Goal: Find contact information: Find contact information

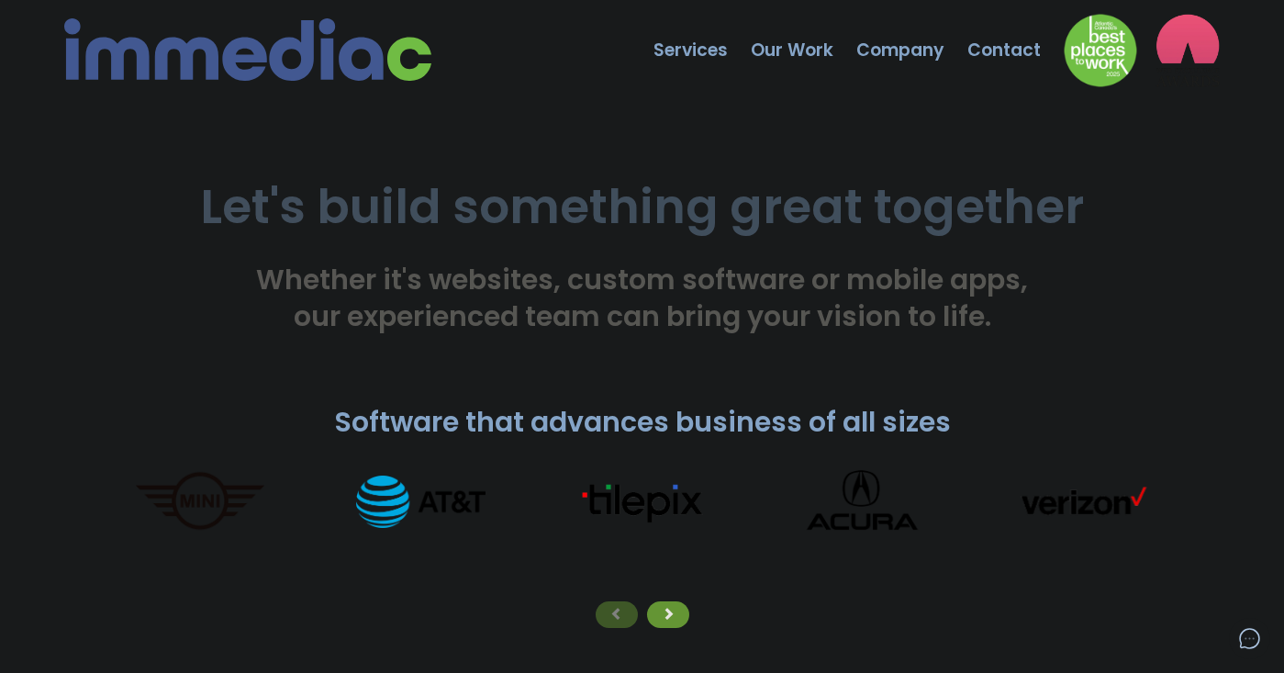
click at [519, 300] on span "Whether it's websites, custom software or mobile apps, our experienced team can…" at bounding box center [642, 298] width 772 height 76
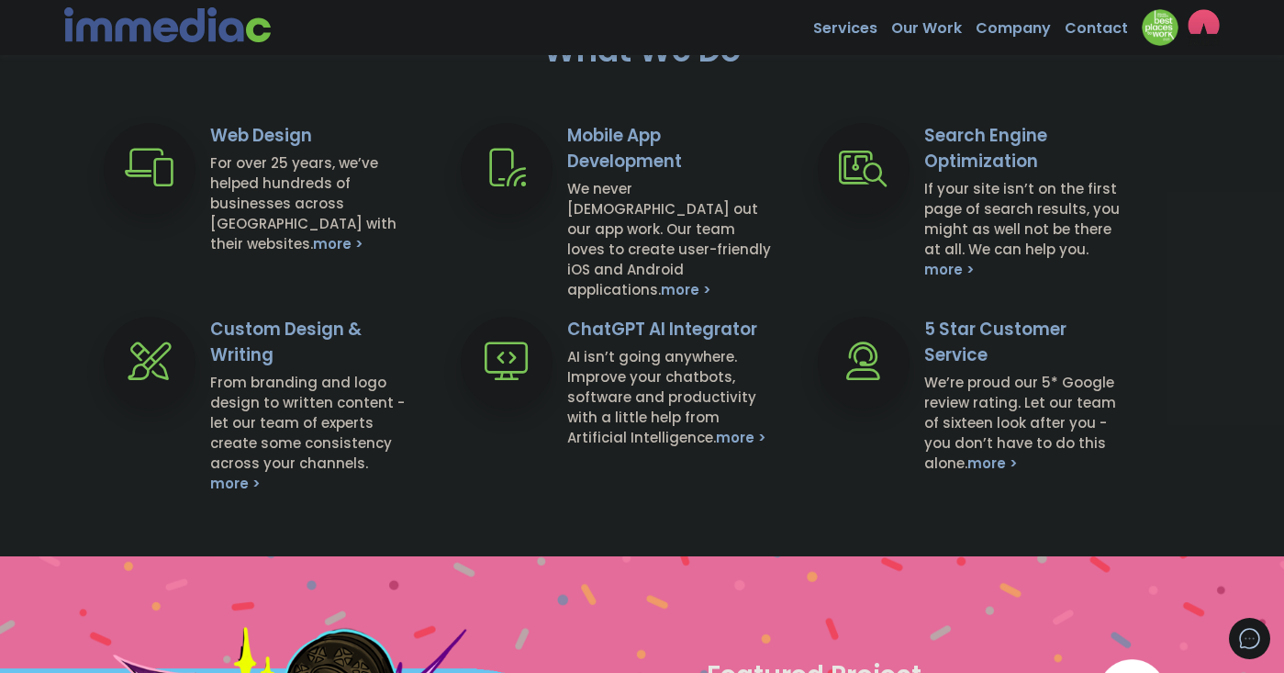
scroll to position [740, 0]
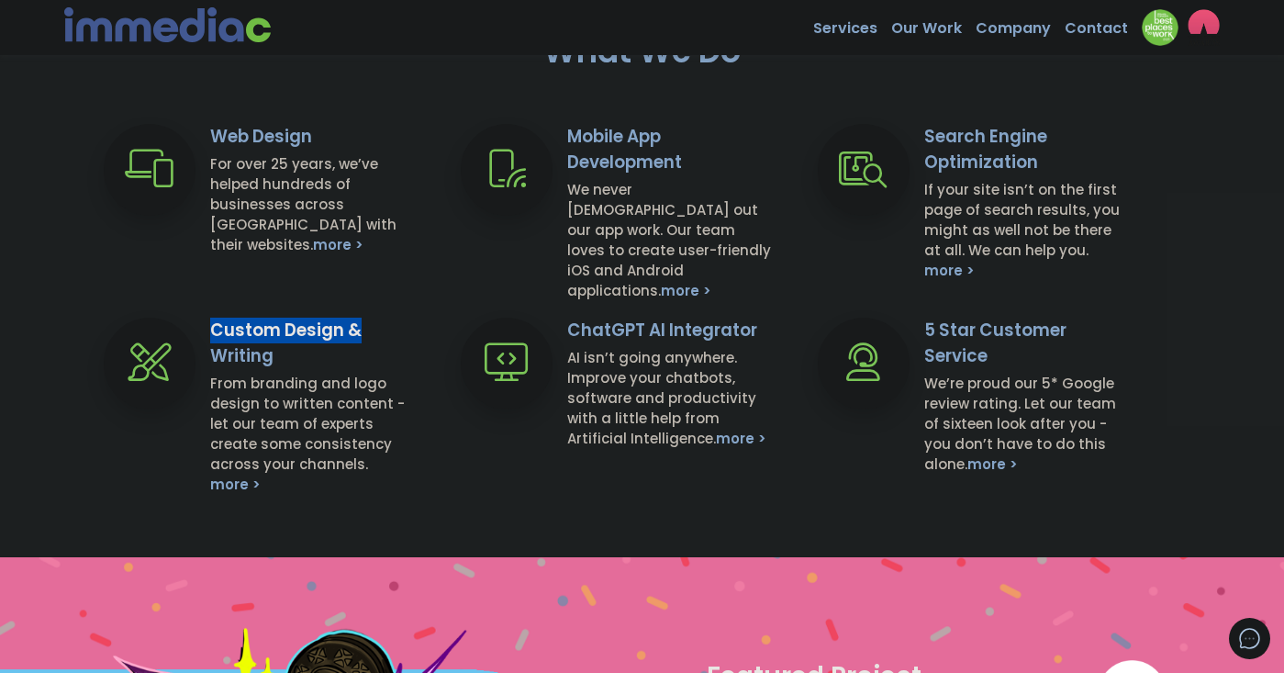
drag, startPoint x: 402, startPoint y: 333, endPoint x: 416, endPoint y: 499, distance: 166.6
click at [416, 499] on div "Web Design For over 25 years, we’ve helped hundreds of businesses across [GEOGR…" at bounding box center [642, 317] width 1284 height 387
click at [450, 492] on div "Web Design For over 25 years, we’ve helped hundreds of businesses across [GEOGR…" at bounding box center [642, 317] width 1284 height 387
drag, startPoint x: 417, startPoint y: 481, endPoint x: 421, endPoint y: 358, distance: 123.0
click at [421, 358] on div "Web Design For over 25 years, we’ve helped hundreds of businesses across [GEOGR…" at bounding box center [642, 317] width 1284 height 387
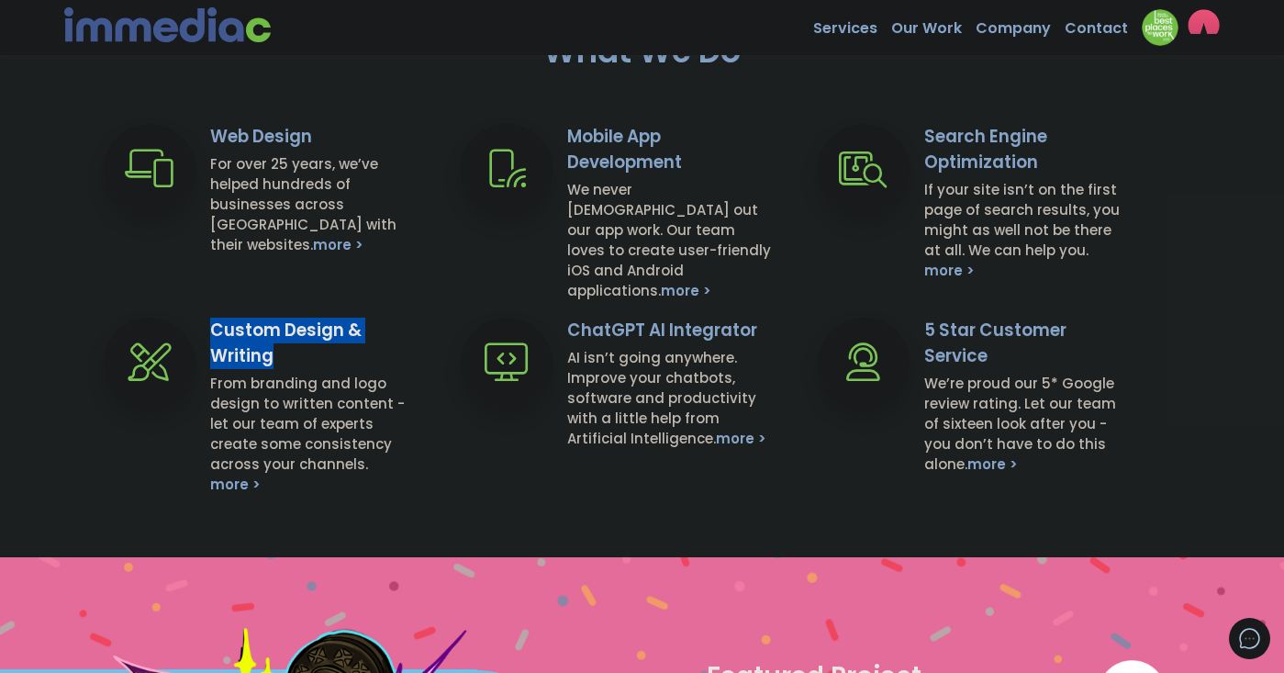
click at [426, 338] on div "Custom Design & Writing From branding and logo design to written content - let …" at bounding box center [321, 405] width 223 height 177
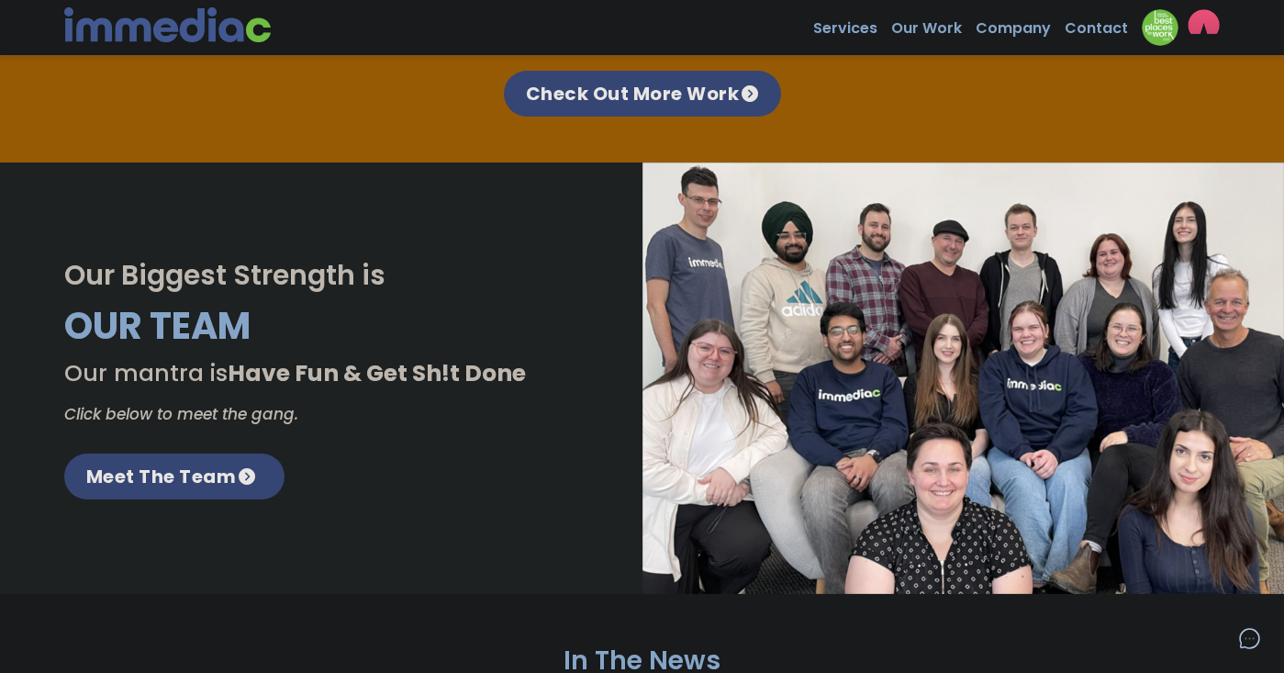
scroll to position [2352, 0]
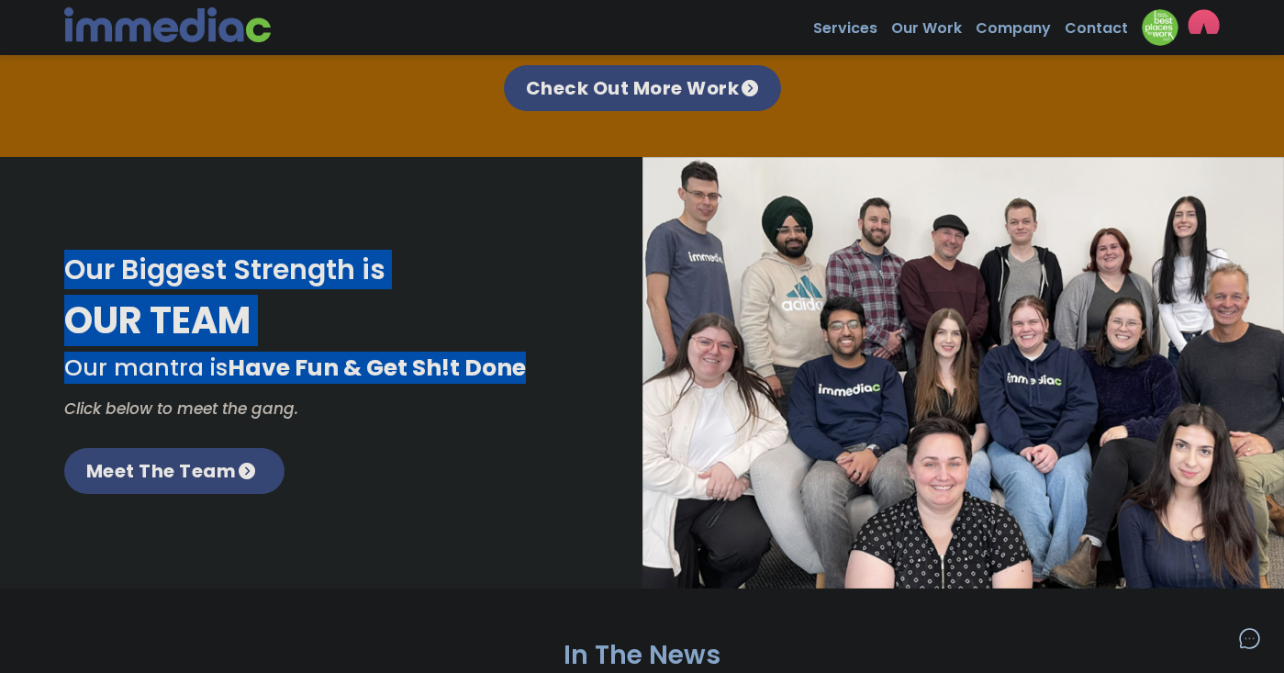
drag, startPoint x: 403, startPoint y: 392, endPoint x: 466, endPoint y: 200, distance: 201.9
click at [466, 200] on div "Our Biggest Strength is Our Team Our mantra is Have Fun & Get Sh!t Done Click b…" at bounding box center [642, 372] width 1284 height 431
click at [426, 218] on div "Our Biggest Strength is Our Team Our mantra is Have Fun & Get Sh!t Done Click b…" at bounding box center [642, 372] width 1284 height 431
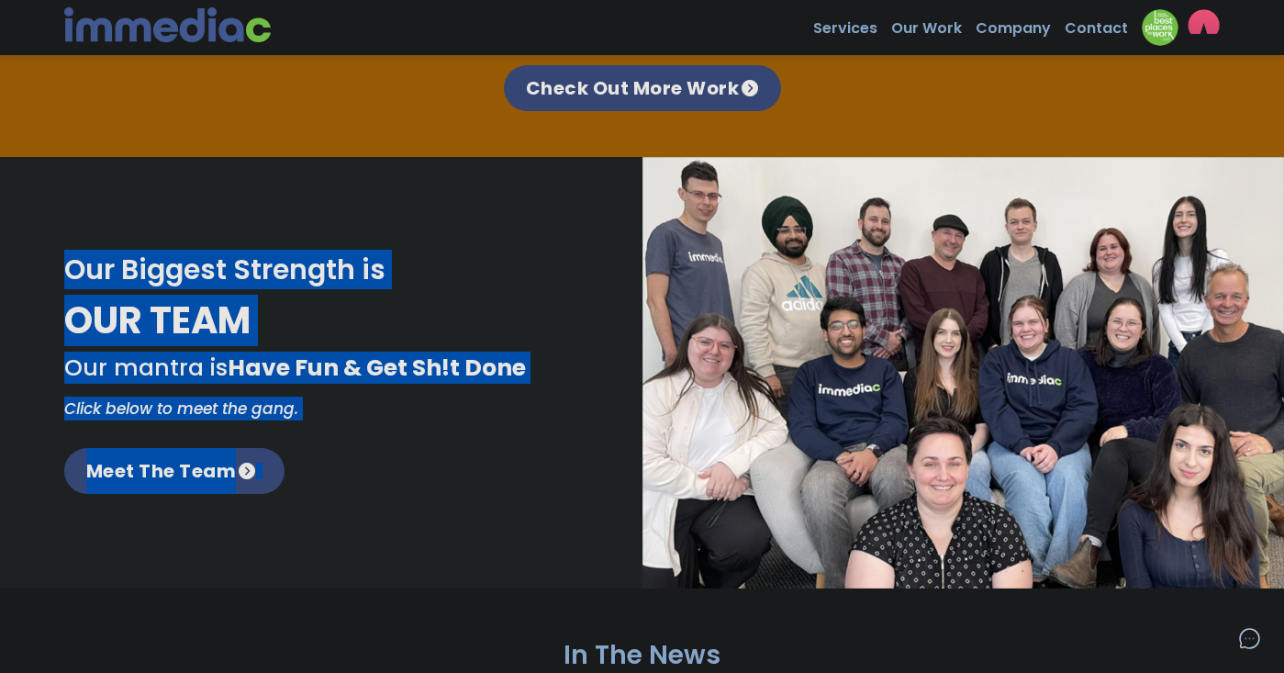
drag, startPoint x: 426, startPoint y: 218, endPoint x: 436, endPoint y: 428, distance: 209.4
click at [436, 428] on div "Our Biggest Strength is Our Team Our mantra is Have Fun & Get Sh!t Done Click b…" at bounding box center [642, 372] width 1284 height 431
click at [465, 433] on div "Our Biggest Strength is Our Team Our mantra is Have Fun & Get Sh!t Done Click b…" at bounding box center [321, 372] width 514 height 242
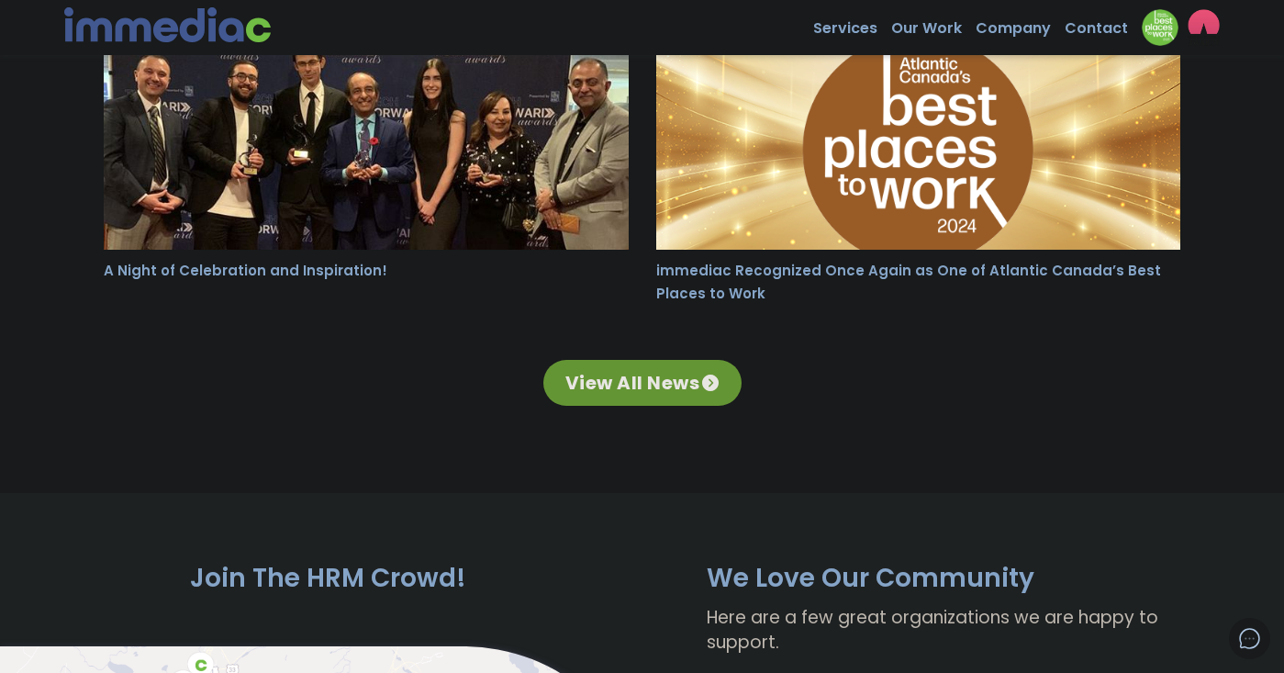
scroll to position [3330, 0]
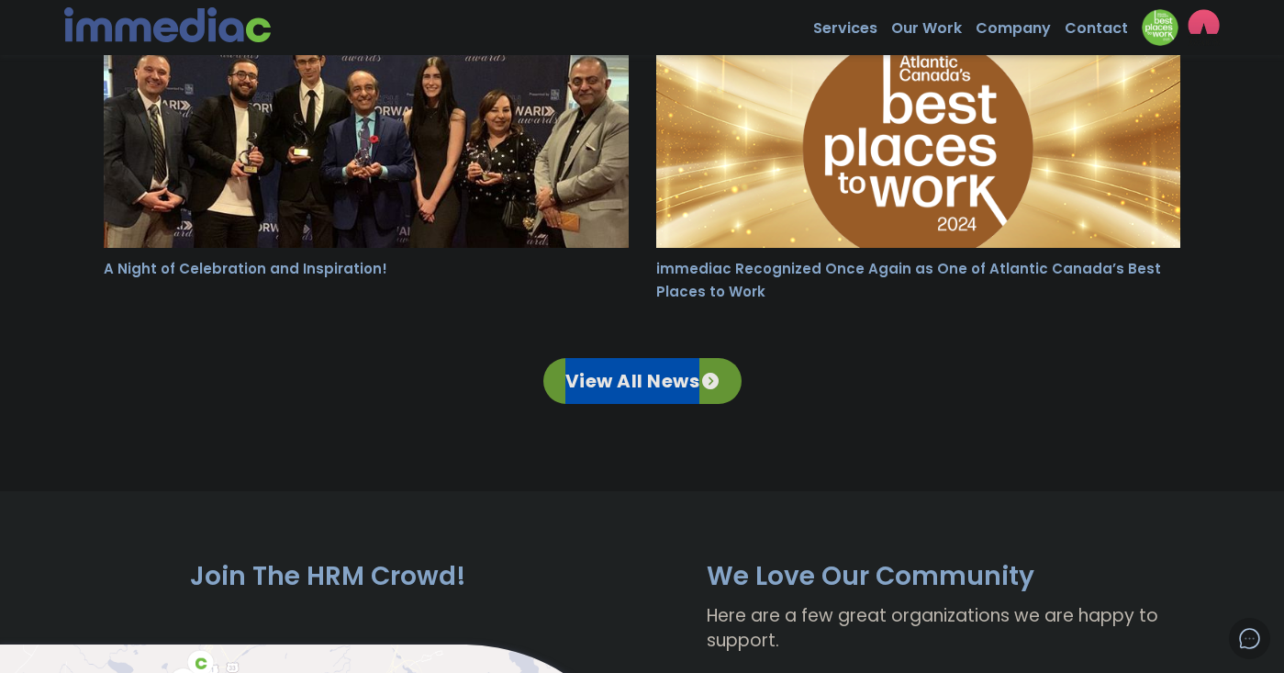
drag, startPoint x: 800, startPoint y: 320, endPoint x: 818, endPoint y: 390, distance: 71.9
click at [818, 390] on div "In The News immediac Wins Two Web Excellence Awards for Restaurant Websites imm…" at bounding box center [642, 50] width 1104 height 881
click at [879, 352] on div "In The News immediac Wins Two Web Excellence Awards for Restaurant Websites imm…" at bounding box center [642, 50] width 1104 height 881
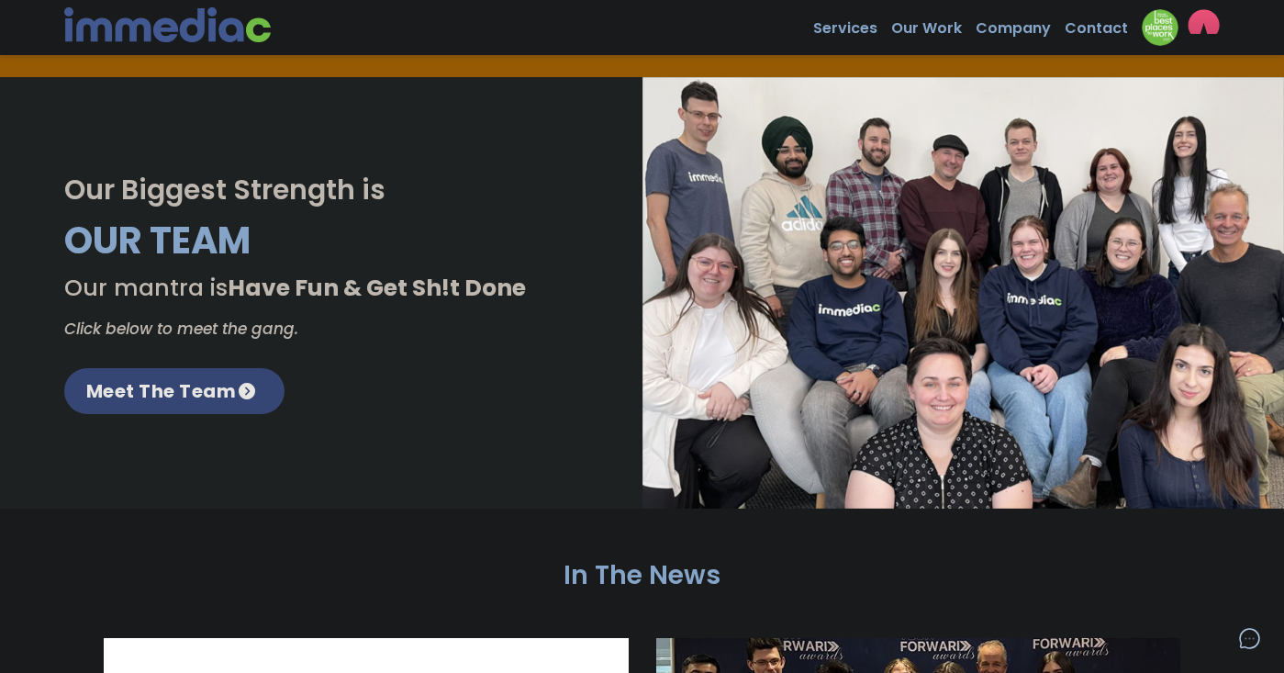
scroll to position [2426, 0]
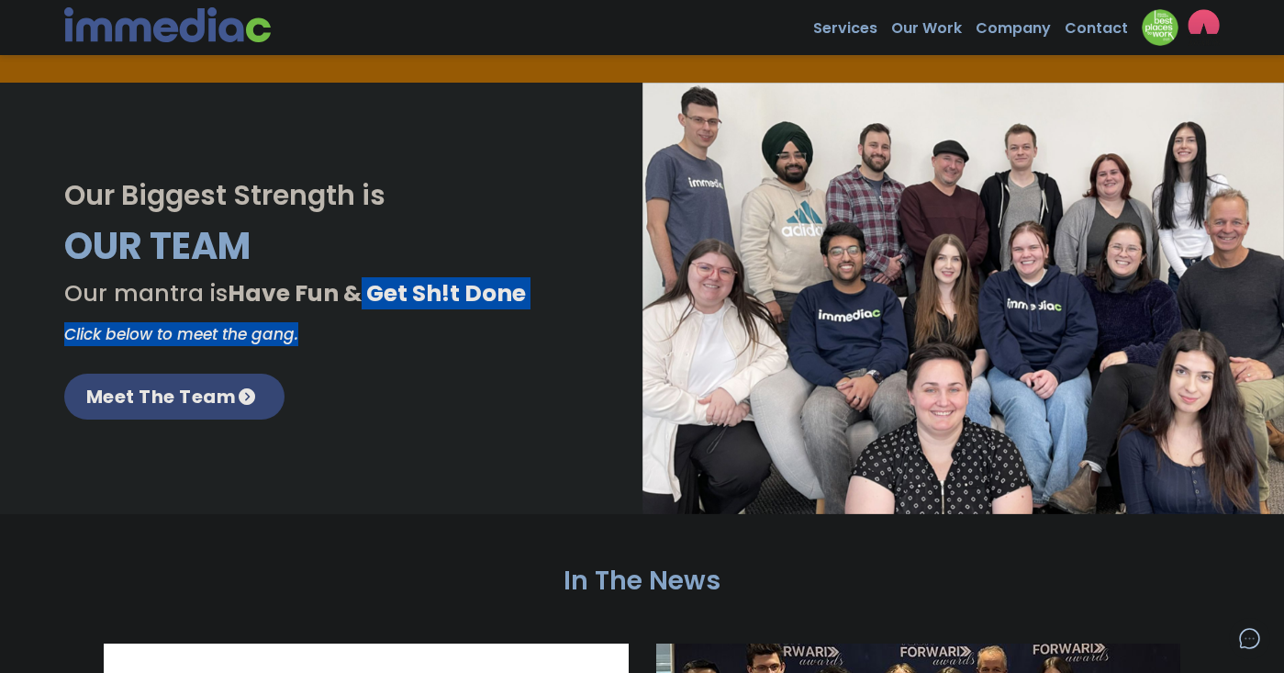
drag, startPoint x: 352, startPoint y: 292, endPoint x: 355, endPoint y: 330, distance: 38.6
click at [355, 330] on div "Our Biggest Strength is Our Team Our mantra is Have Fun & Get Sh!t Done Click b…" at bounding box center [321, 298] width 514 height 242
click at [393, 349] on div "Our Biggest Strength is Our Team Our mantra is Have Fun & Get Sh!t Done Click b…" at bounding box center [321, 298] width 514 height 242
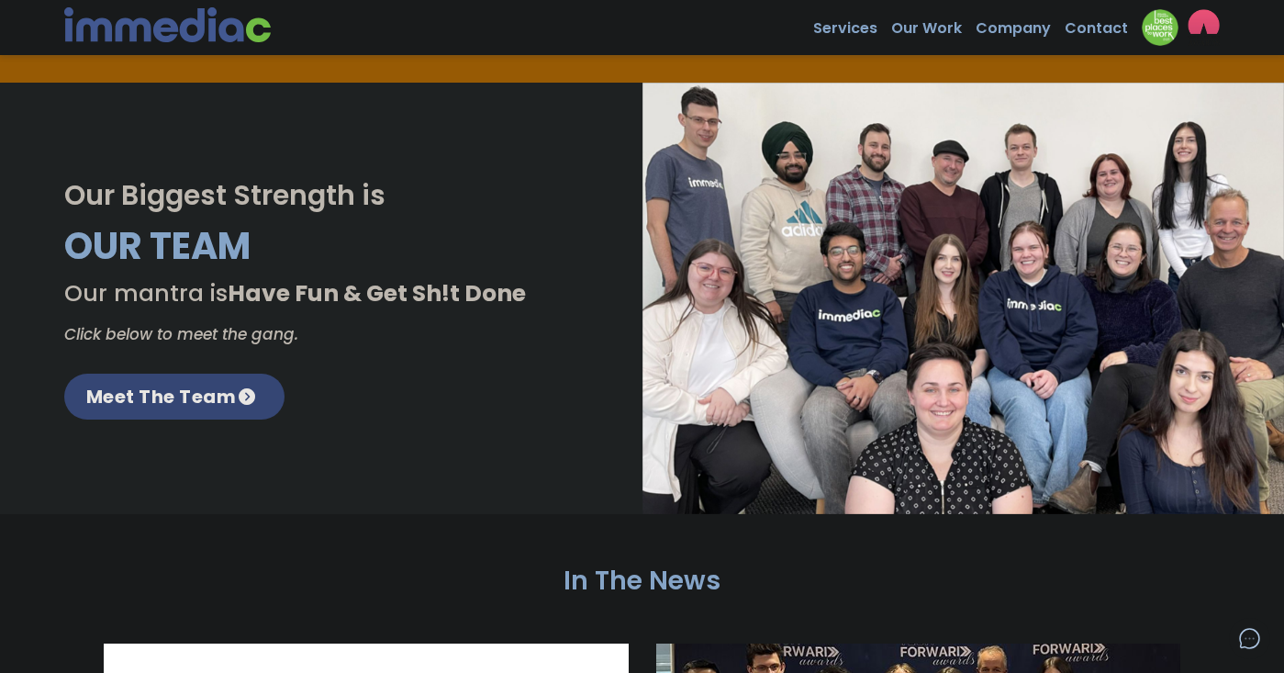
drag, startPoint x: 391, startPoint y: 300, endPoint x: 391, endPoint y: 350, distance: 49.5
click at [391, 350] on div "Our Biggest Strength is Our Team Our mantra is Have Fun & Get Sh!t Done Click b…" at bounding box center [321, 298] width 514 height 242
click at [409, 347] on div "Our Biggest Strength is Our Team Our mantra is Have Fun & Get Sh!t Done Click b…" at bounding box center [321, 298] width 514 height 242
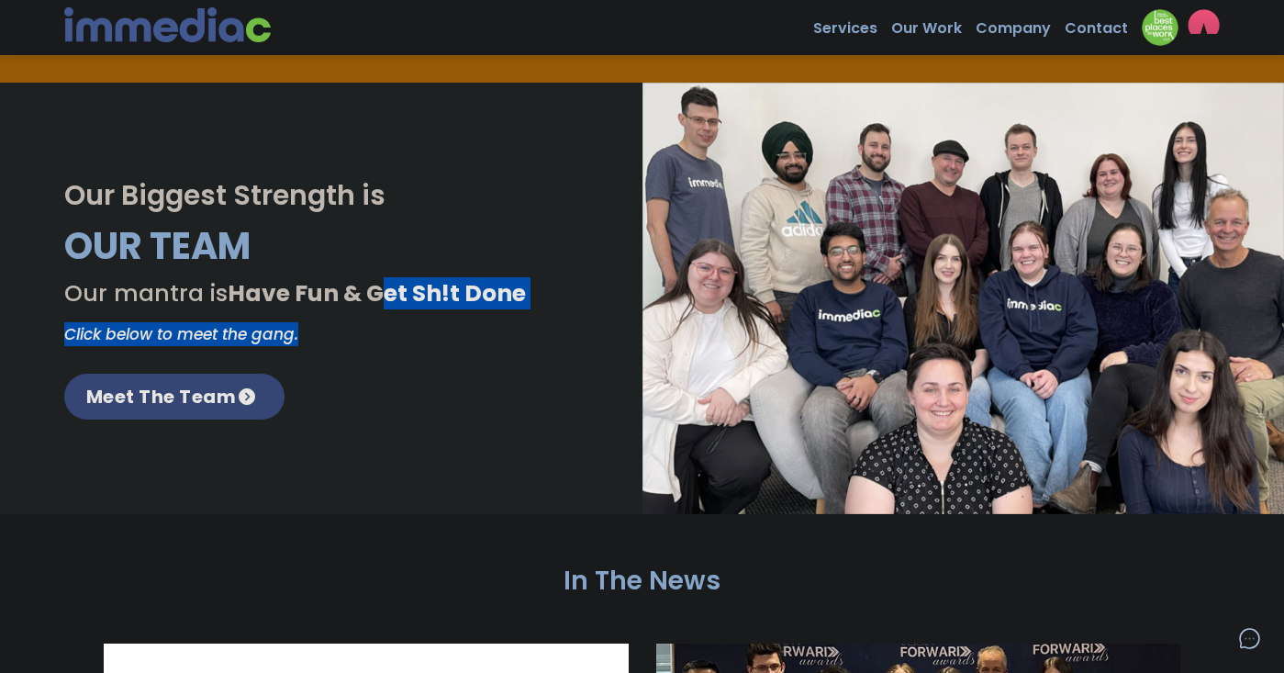
drag, startPoint x: 362, startPoint y: 338, endPoint x: 384, endPoint y: 284, distance: 58.4
click at [384, 284] on div "Our Biggest Strength is Our Team Our mantra is Have Fun & Get Sh!t Done Click b…" at bounding box center [321, 298] width 514 height 242
click at [362, 292] on strong "Have Fun & Get Sh!t Done" at bounding box center [377, 293] width 298 height 32
drag, startPoint x: 362, startPoint y: 292, endPoint x: 350, endPoint y: 339, distance: 49.2
click at [350, 339] on div "Our Biggest Strength is Our Team Our mantra is Have Fun & Get Sh!t Done Click b…" at bounding box center [321, 298] width 514 height 242
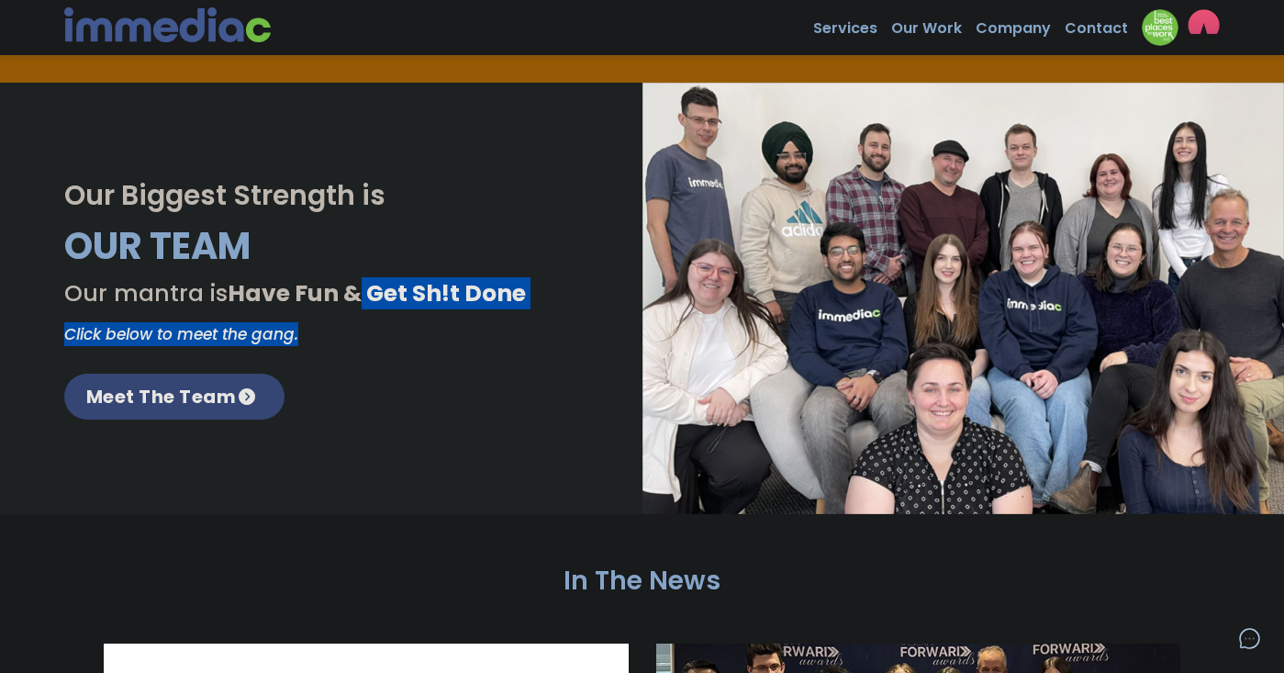
click at [362, 342] on h5 "Click below to meet the gang." at bounding box center [321, 334] width 514 height 24
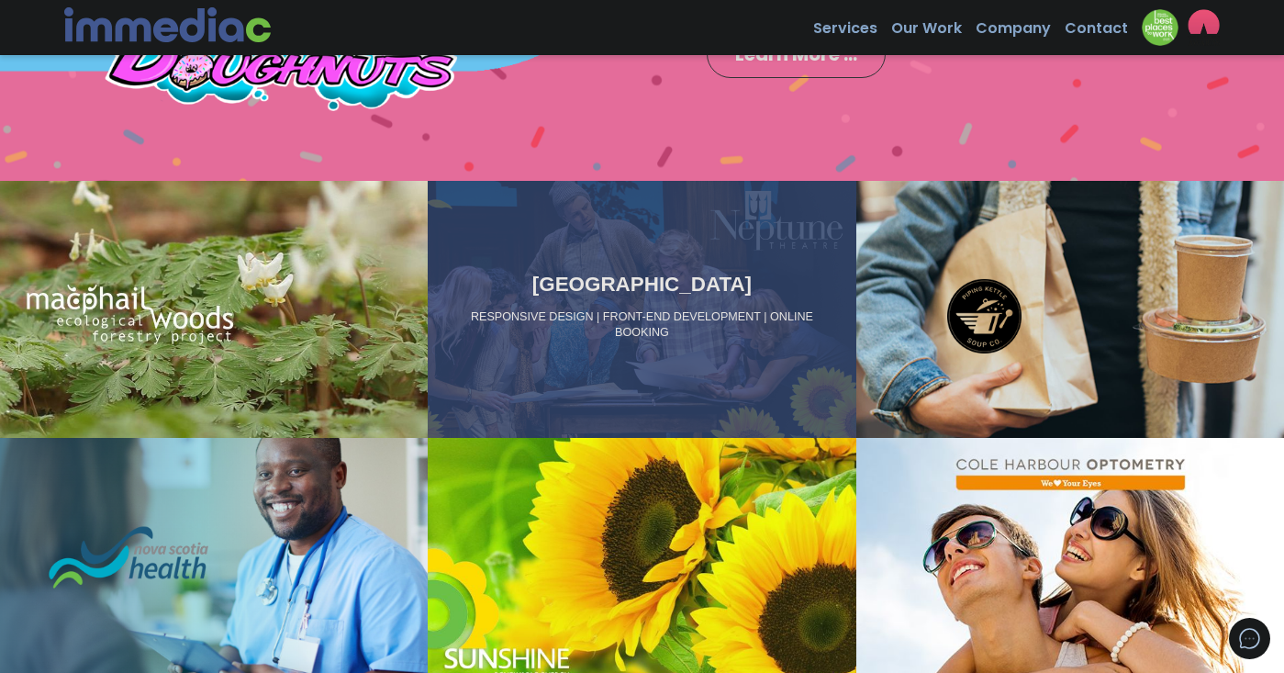
scroll to position [1127, 0]
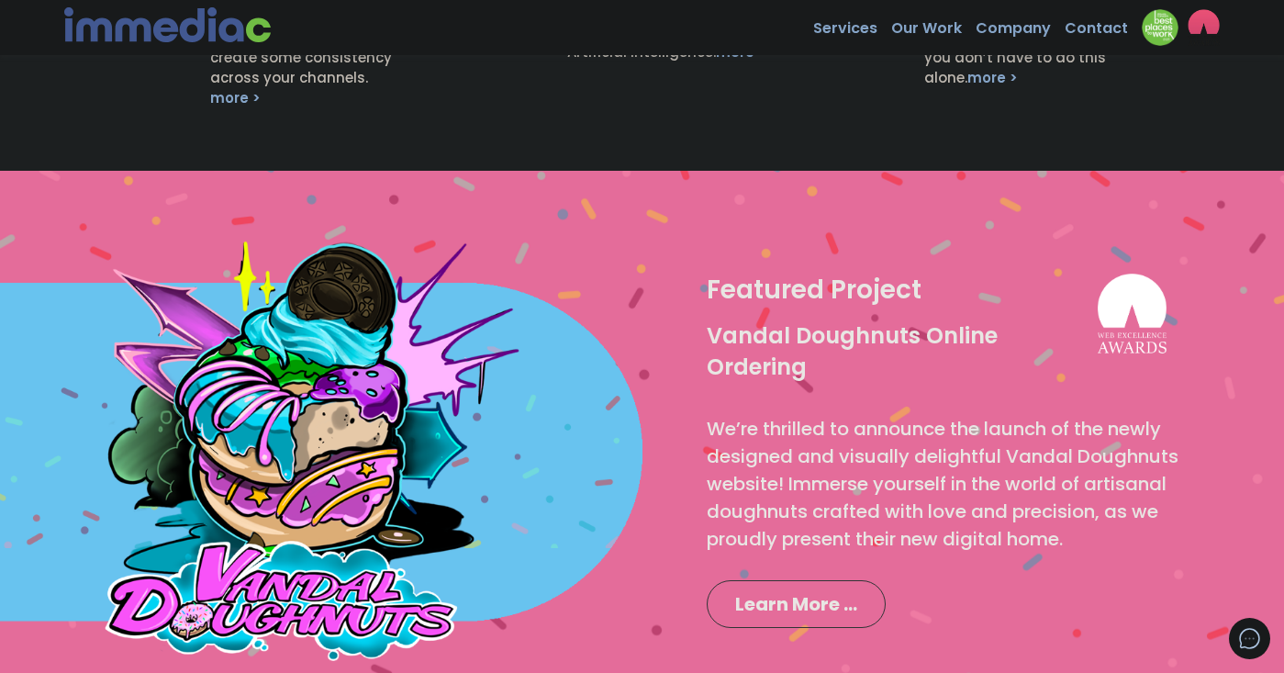
click at [879, 459] on span "We’re thrilled to announce the launch of the newly designed and visually deligh…" at bounding box center [942, 484] width 472 height 136
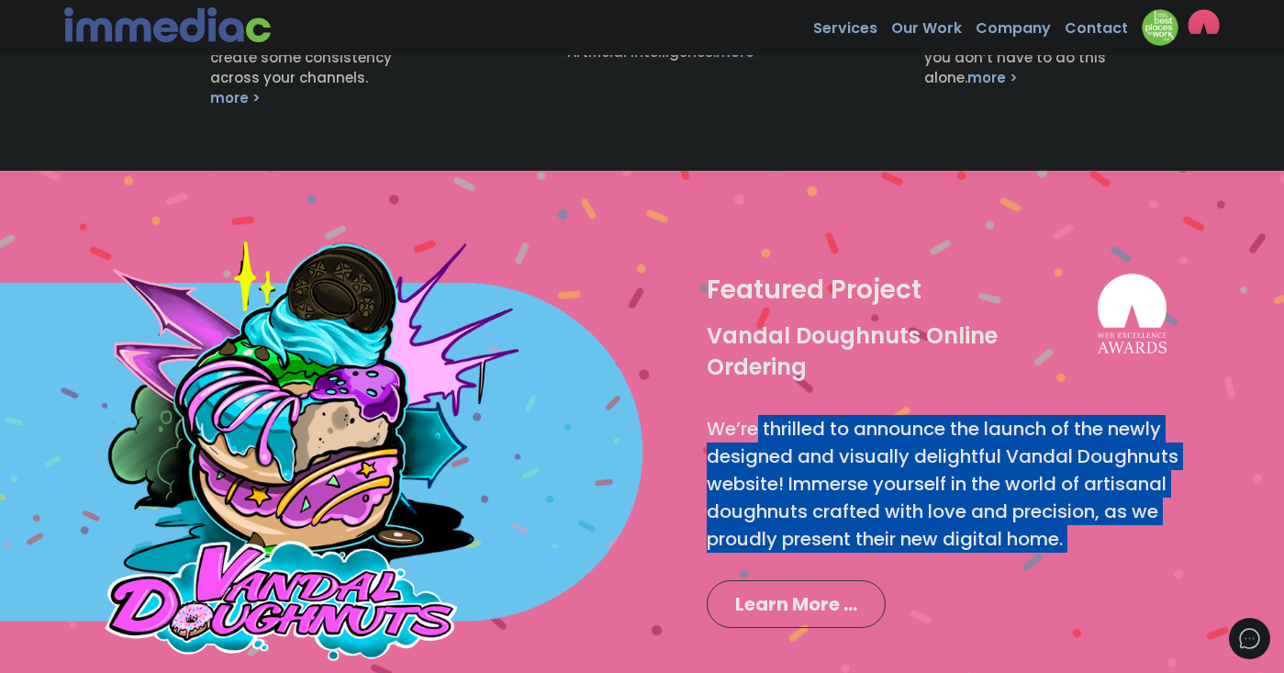
click at [858, 468] on span "We’re thrilled to announce the launch of the newly designed and visually deligh…" at bounding box center [942, 484] width 472 height 136
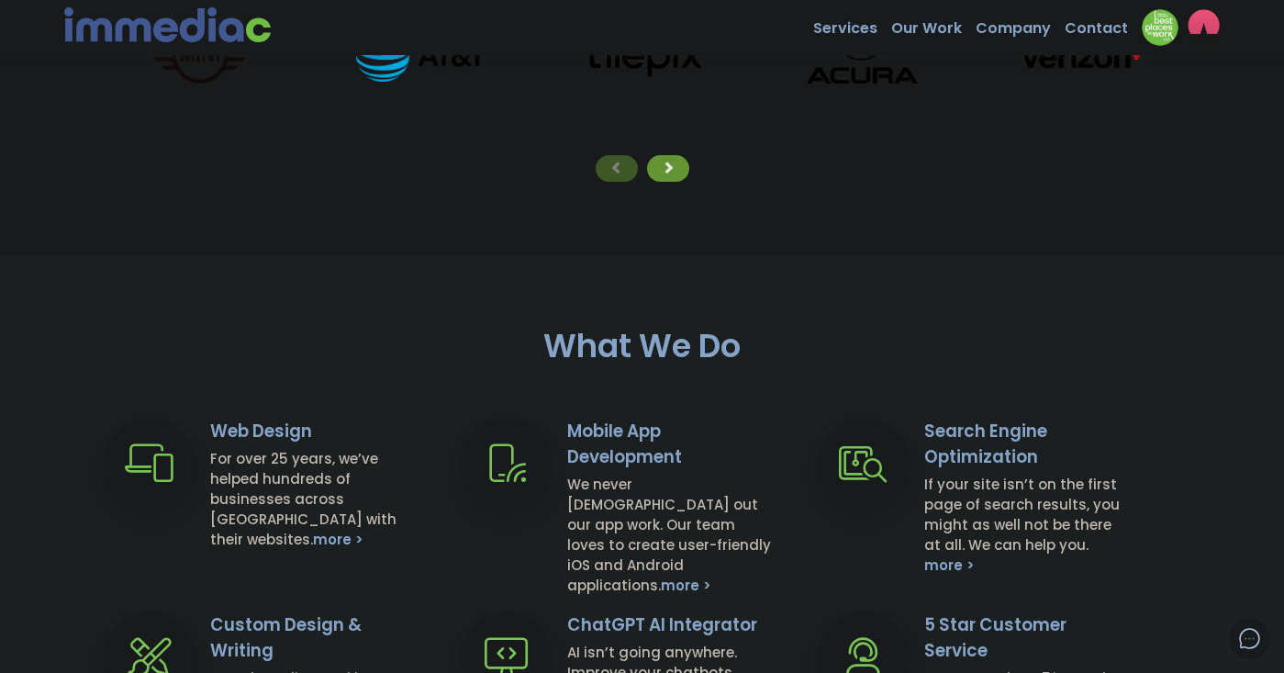
scroll to position [562, 0]
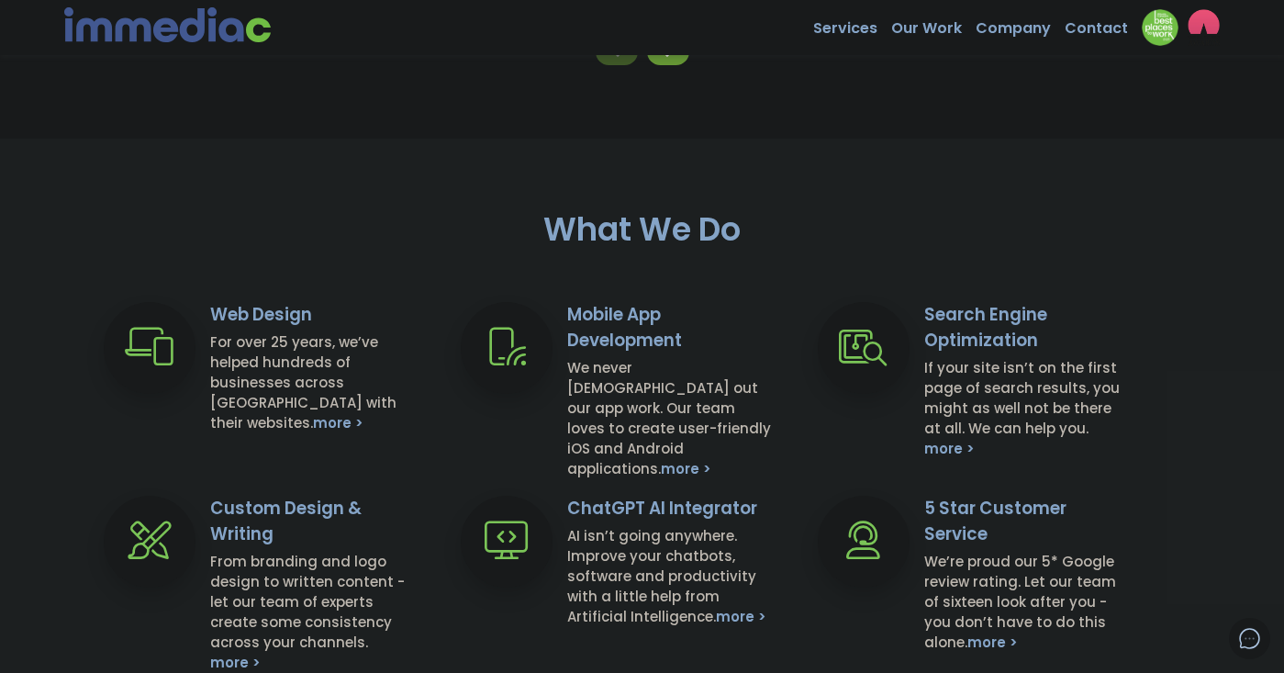
click at [637, 440] on div "Mobile App Development We never contract out our app work. Our team loves to cr…" at bounding box center [625, 380] width 357 height 157
click at [617, 430] on h4 "We never contract out our app work. Our team loves to create user-friendly iOS …" at bounding box center [669, 418] width 205 height 121
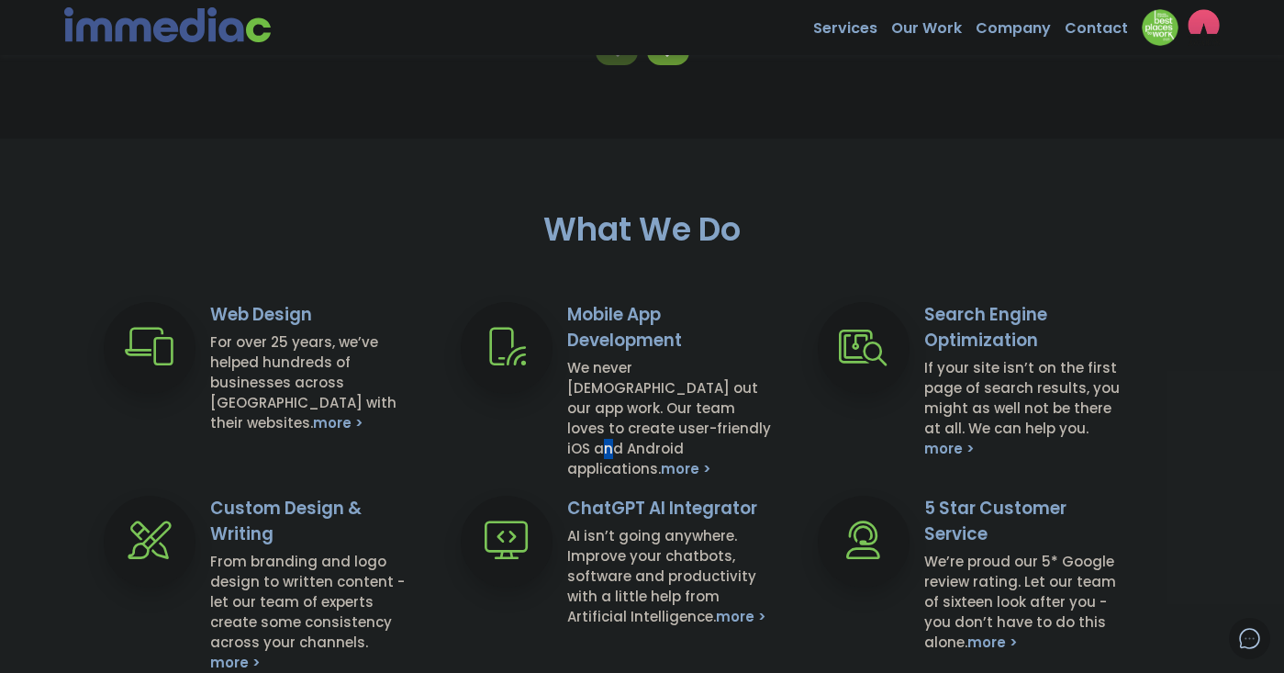
click at [617, 430] on h4 "We never contract out our app work. Our team loves to create user-friendly iOS …" at bounding box center [669, 418] width 205 height 121
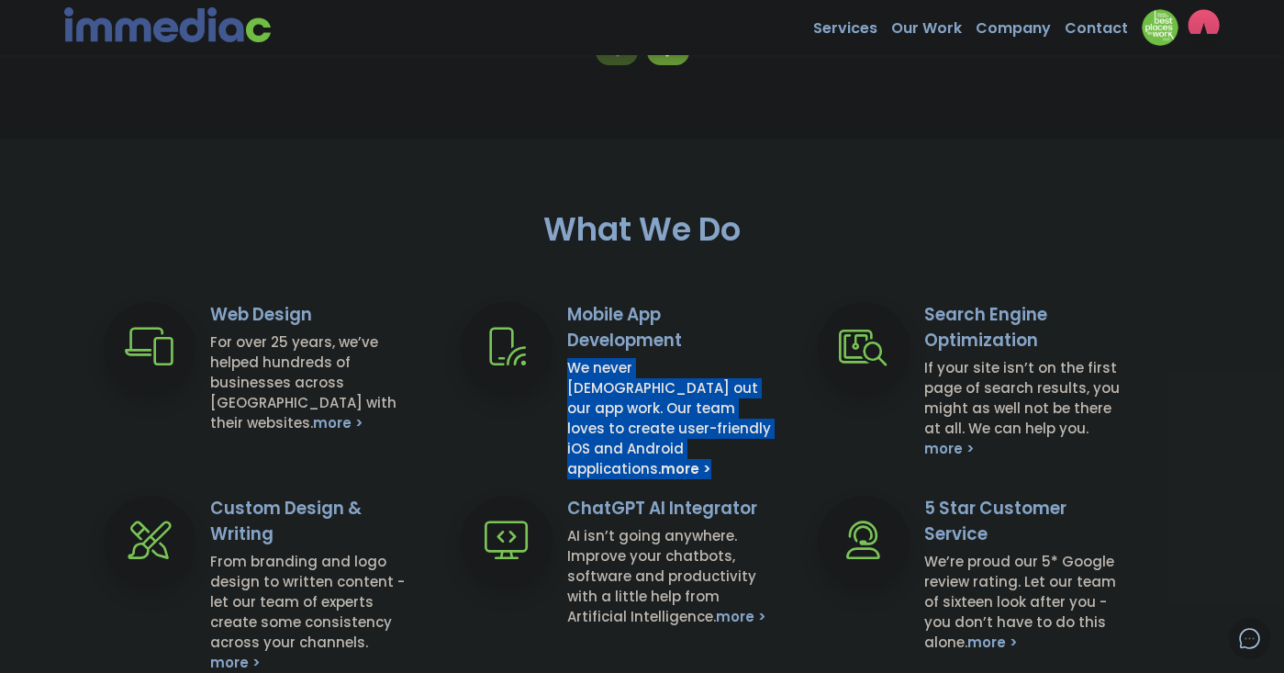
click at [563, 435] on div "Mobile App Development We never contract out our app work. Our team loves to cr…" at bounding box center [625, 380] width 357 height 157
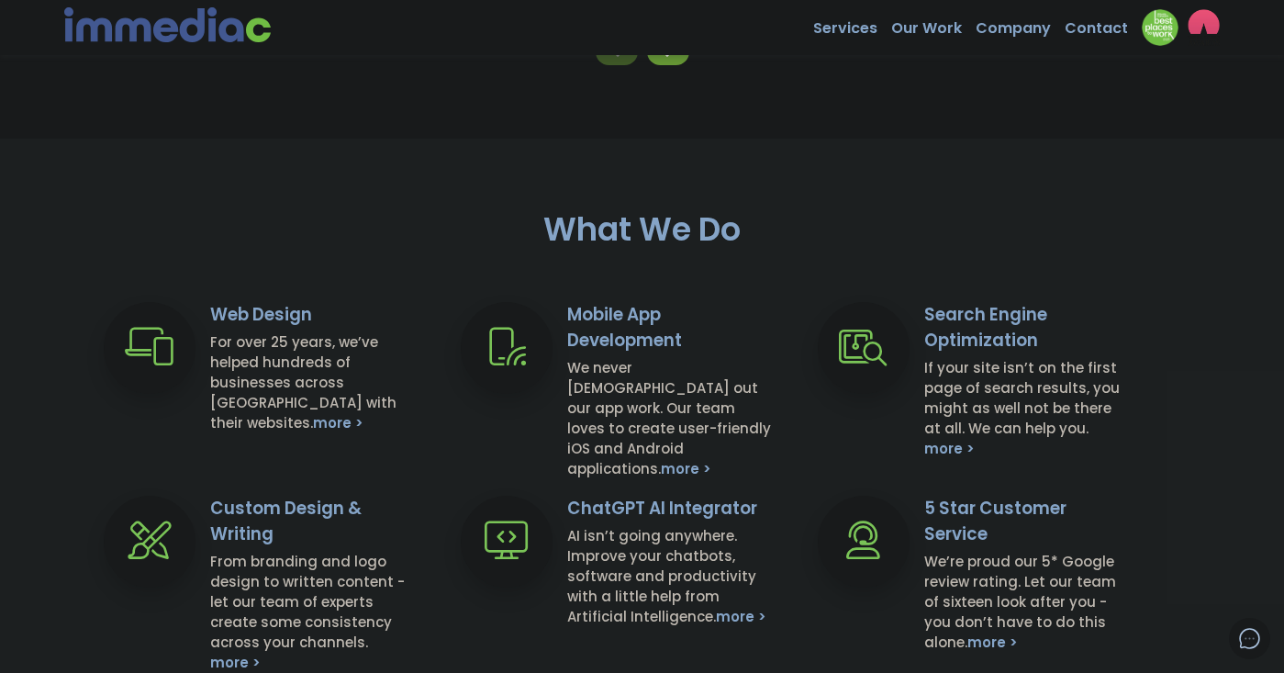
click at [563, 435] on div "Mobile App Development We never contract out our app work. Our team loves to cr…" at bounding box center [625, 380] width 357 height 157
click at [531, 430] on div "Mobile App Development We never contract out our app work. Our team loves to cr…" at bounding box center [625, 380] width 357 height 157
click at [610, 407] on h4 "We never contract out our app work. Our team loves to create user-friendly iOS …" at bounding box center [669, 418] width 205 height 121
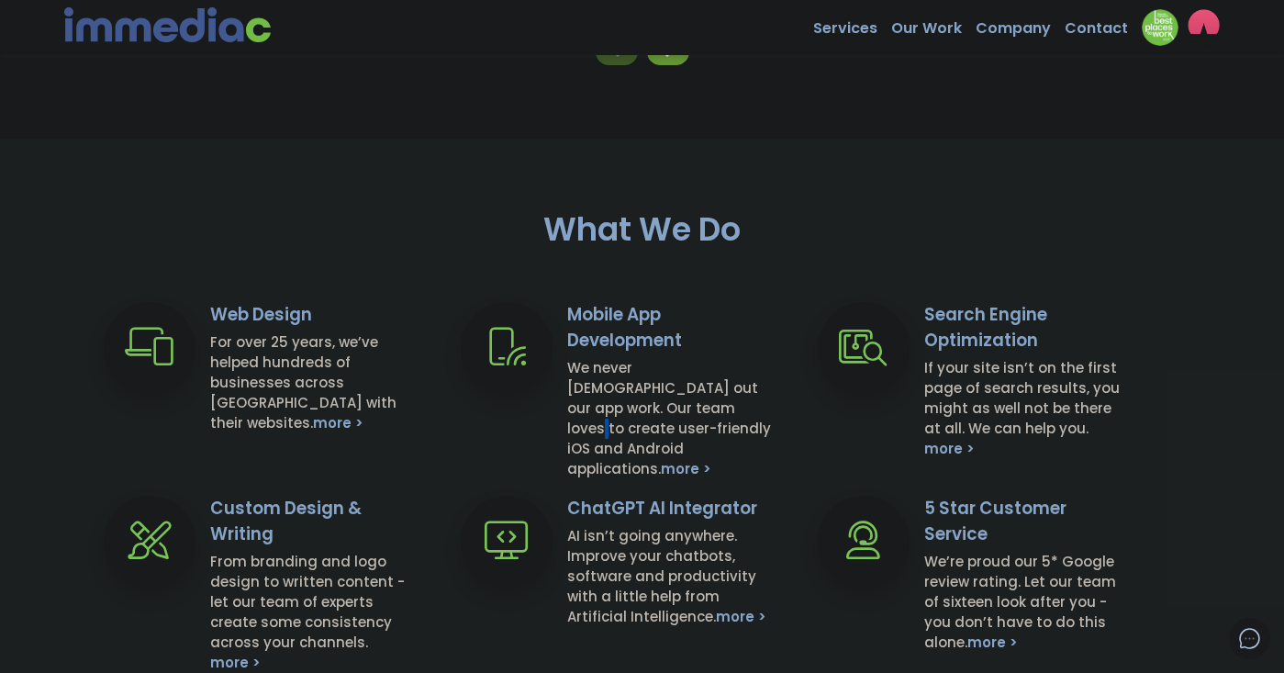
click at [610, 407] on h4 "We never contract out our app work. Our team loves to create user-friendly iOS …" at bounding box center [669, 418] width 205 height 121
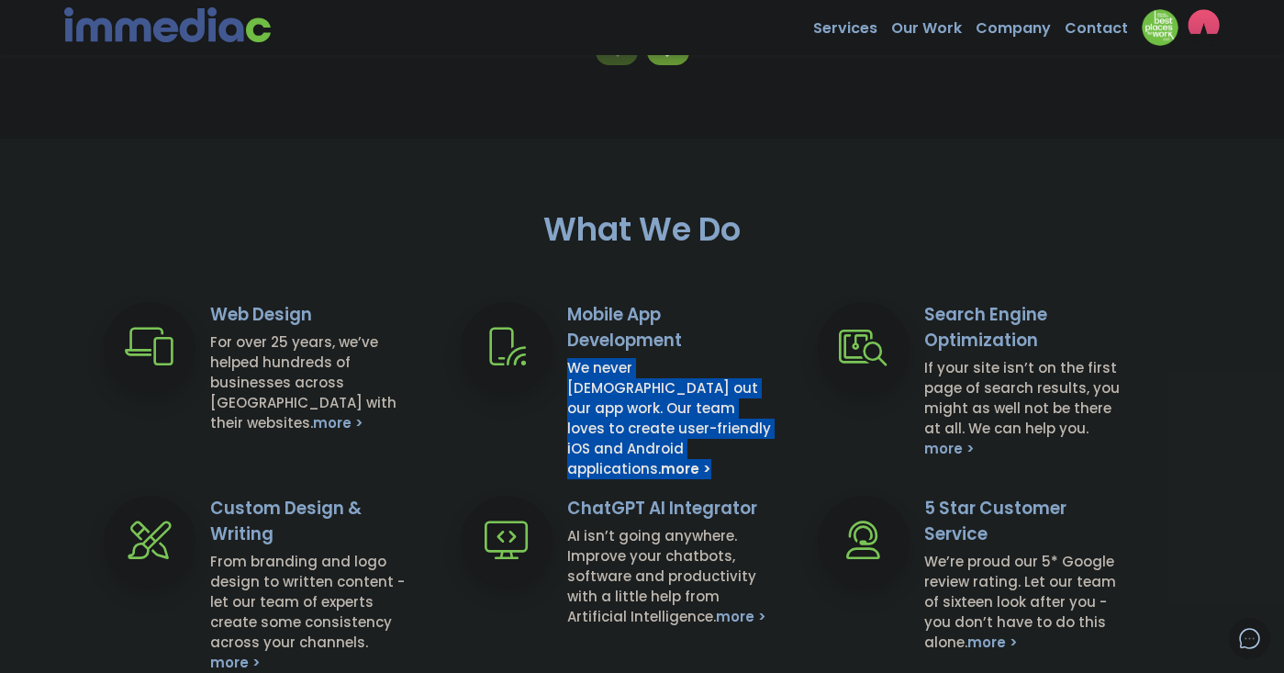
click at [657, 389] on h4 "We never contract out our app work. Our team loves to create user-friendly iOS …" at bounding box center [669, 418] width 205 height 121
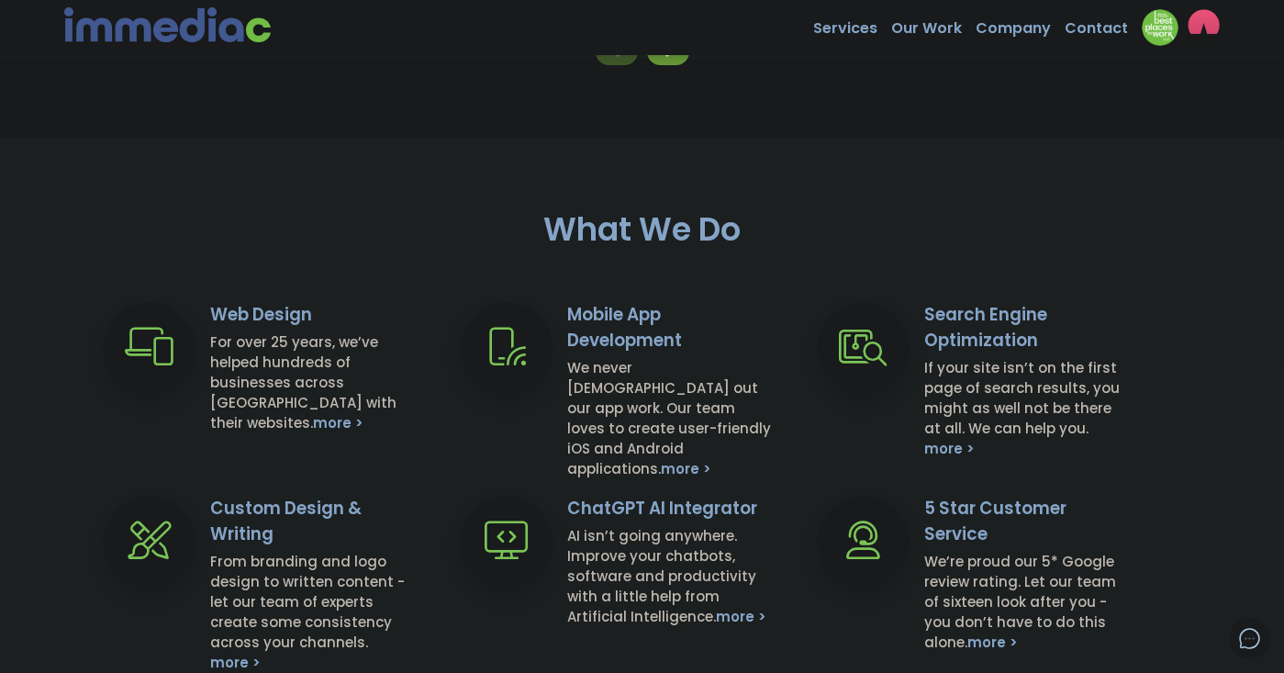
click at [657, 389] on h4 "We never contract out our app work. Our team loves to create user-friendly iOS …" at bounding box center [669, 418] width 205 height 121
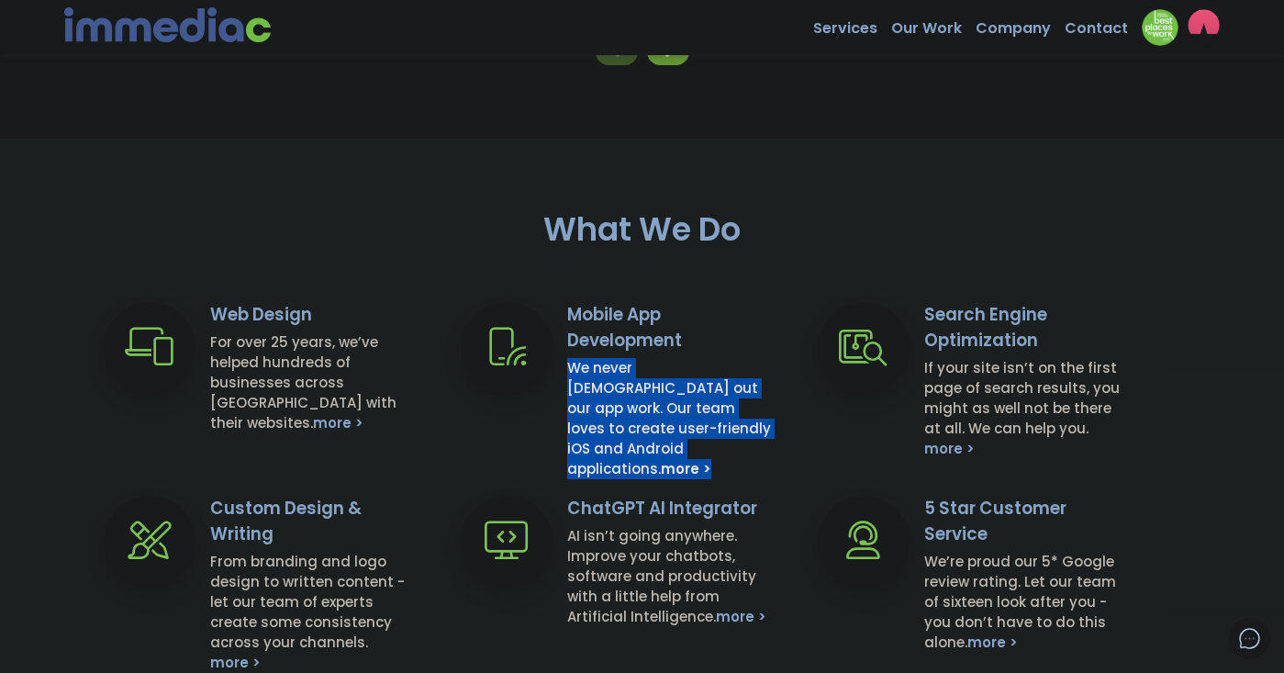
click at [713, 374] on h4 "We never contract out our app work. Our team loves to create user-friendly iOS …" at bounding box center [669, 418] width 205 height 121
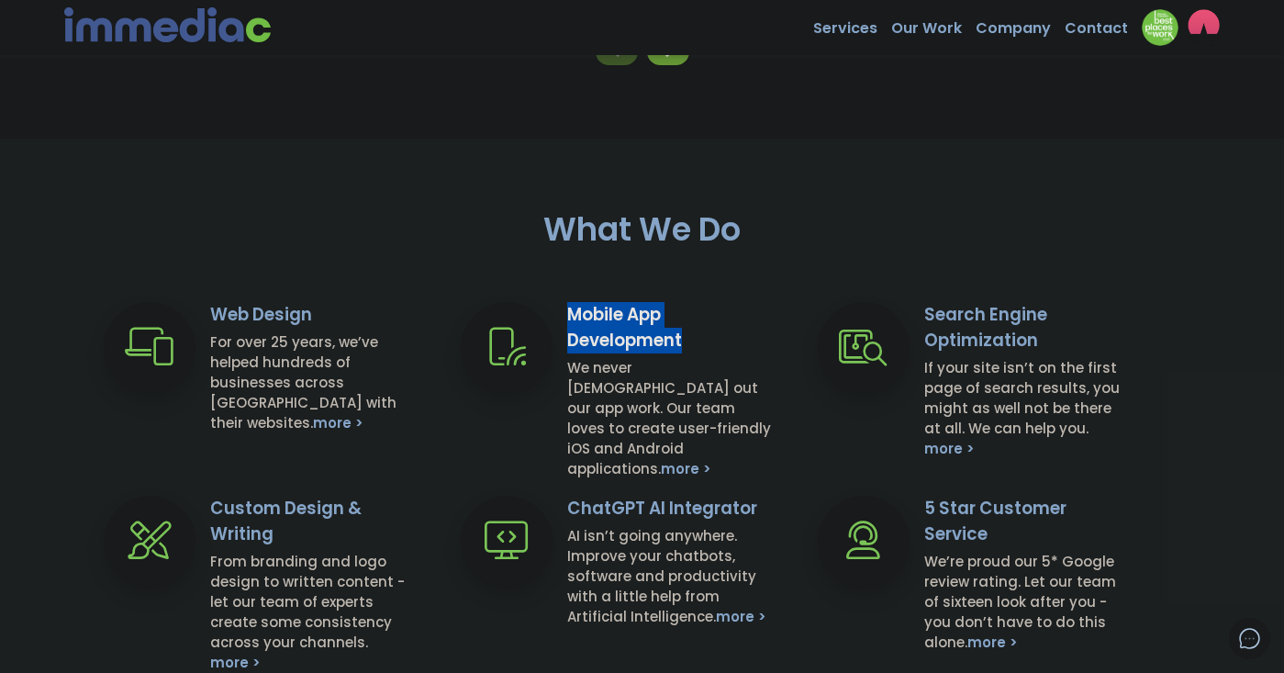
drag, startPoint x: 744, startPoint y: 330, endPoint x: 781, endPoint y: 462, distance: 137.1
click at [781, 462] on div "Web Design For over 25 years, we’ve helped hundreds of businesses across Canada…" at bounding box center [642, 495] width 1284 height 387
click at [795, 456] on div "Mobile App Development We never contract out our app work. Our team loves to cr…" at bounding box center [625, 380] width 357 height 157
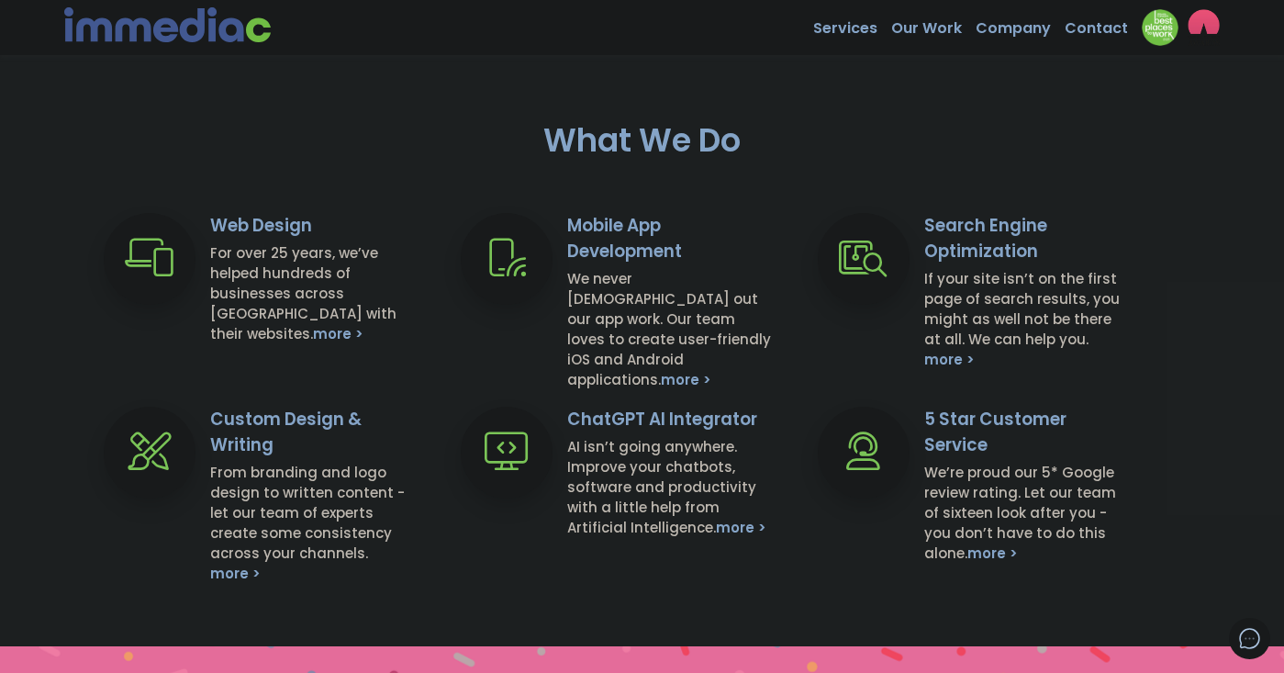
scroll to position [691, 0]
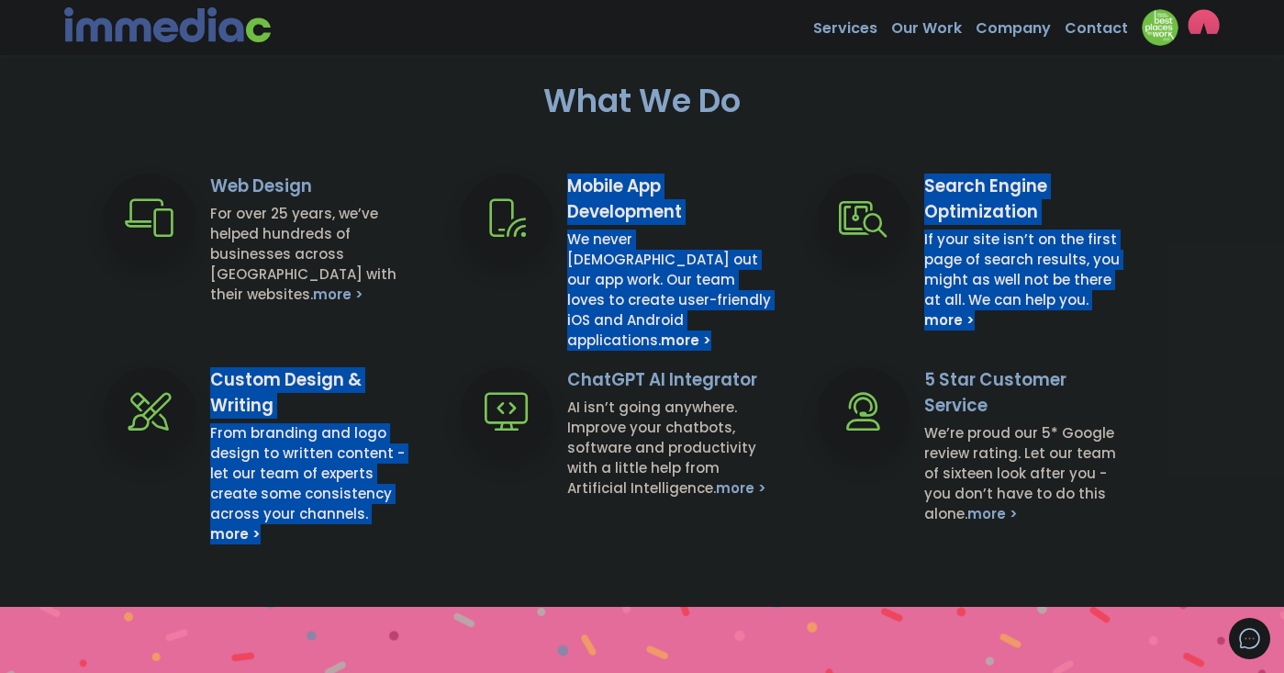
drag, startPoint x: 743, startPoint y: 339, endPoint x: 762, endPoint y: 518, distance: 180.9
click at [762, 518] on div "Web Design For over 25 years, we’ve helped hundreds of businesses across Canada…" at bounding box center [642, 366] width 1284 height 387
click at [786, 517] on div "ChatGPT AI Integrator AI isn’t going anywhere. Improve your chatbots, software …" at bounding box center [625, 445] width 357 height 157
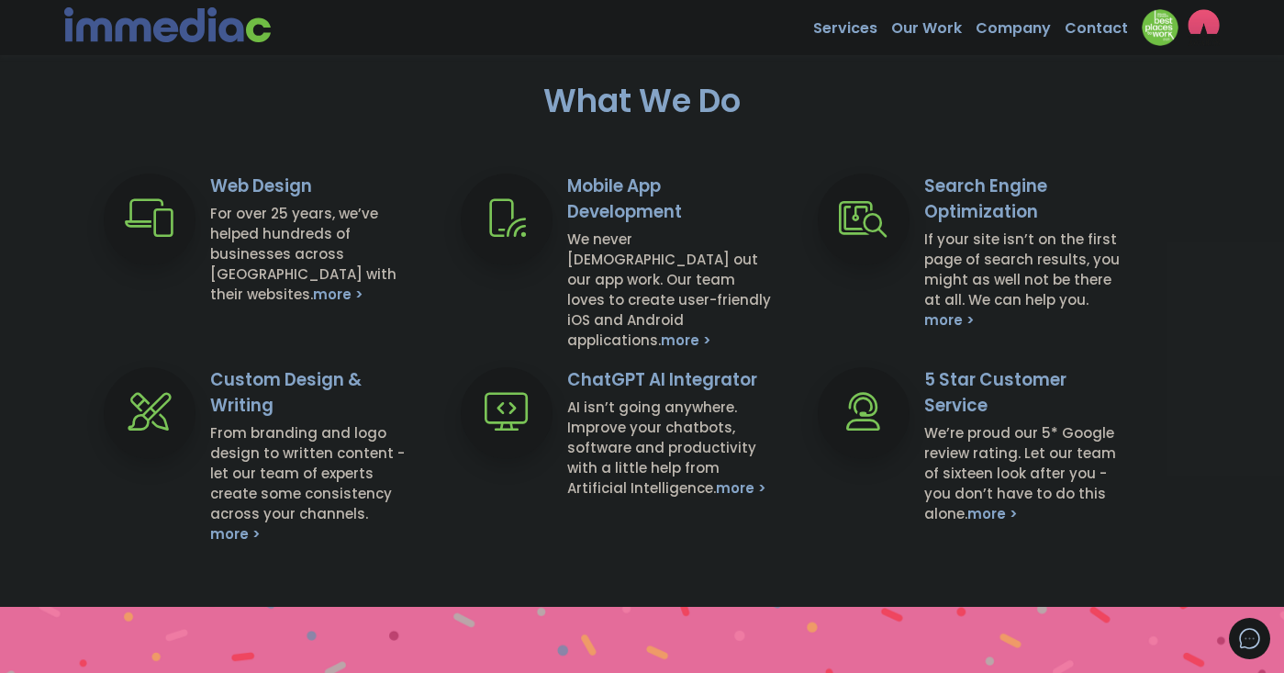
click at [660, 481] on h4 "AI isn’t going anywhere. Improve your chatbots, software and productivity with …" at bounding box center [669, 447] width 205 height 101
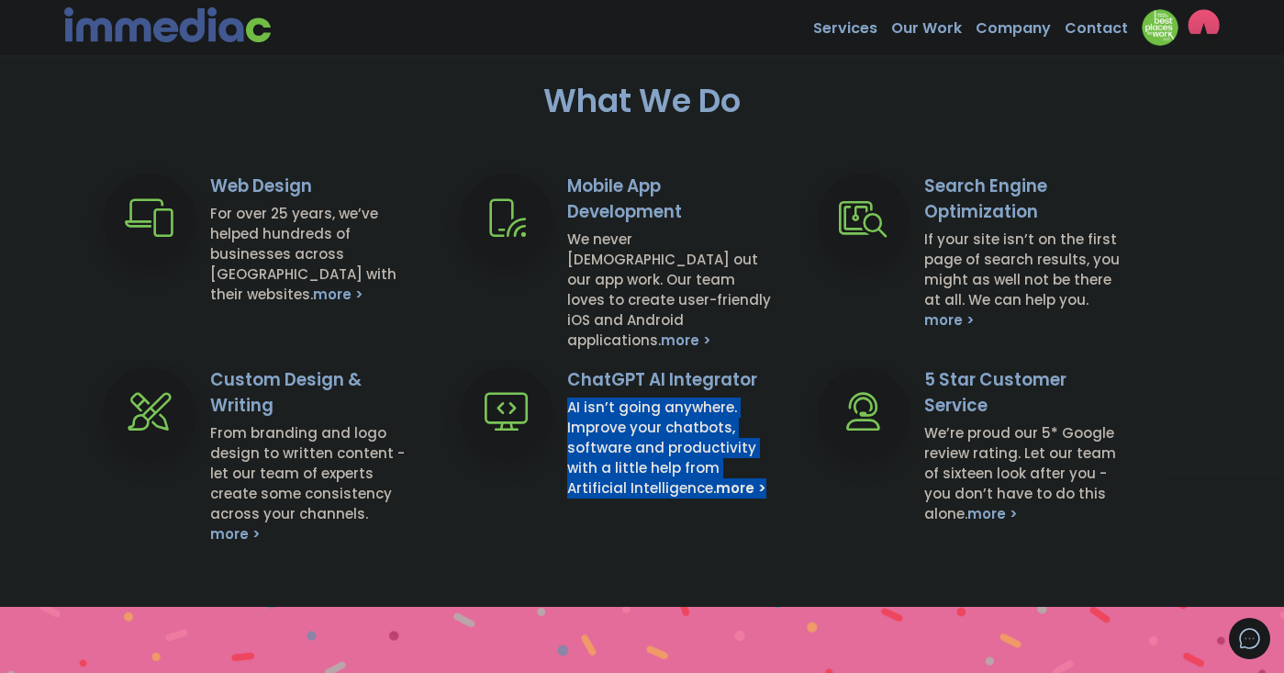
click at [629, 499] on div "ChatGPT AI Integrator AI isn’t going anywhere. Improve your chatbots, software …" at bounding box center [625, 445] width 357 height 157
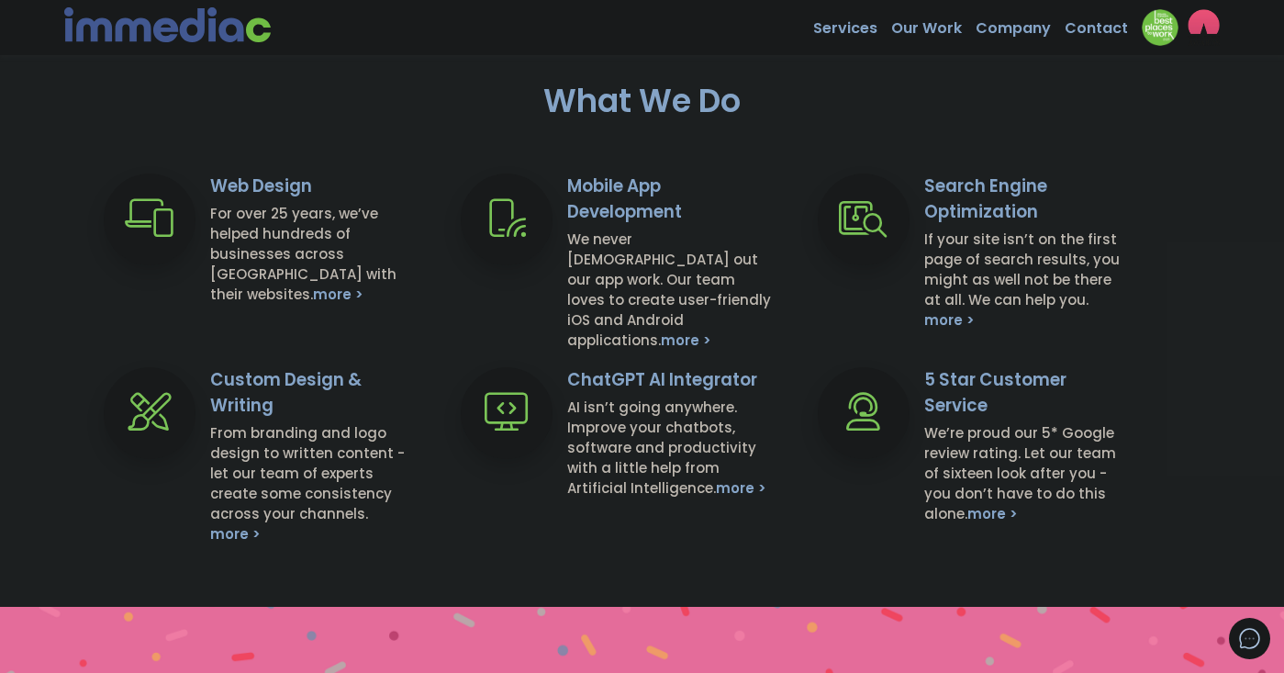
click at [640, 477] on h4 "AI isn’t going anywhere. Improve your chatbots, software and productivity with …" at bounding box center [669, 447] width 205 height 101
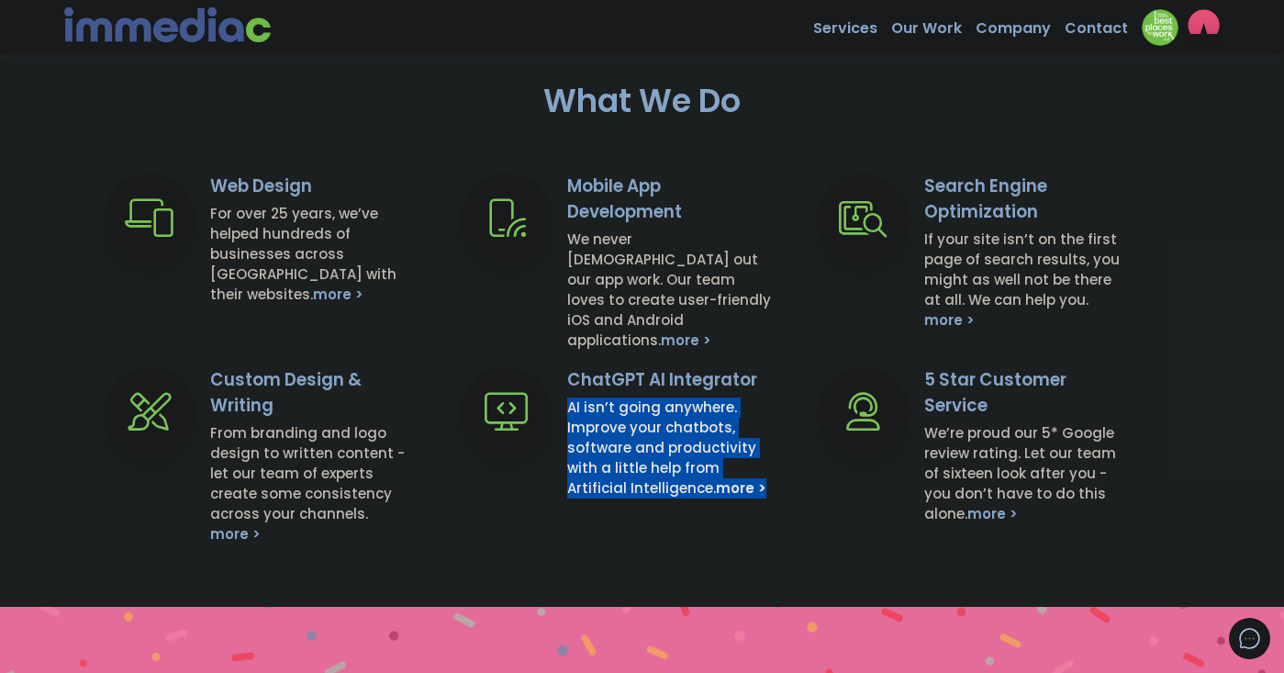
click at [640, 484] on h4 "AI isn’t going anywhere. Improve your chatbots, software and productivity with …" at bounding box center [669, 447] width 205 height 101
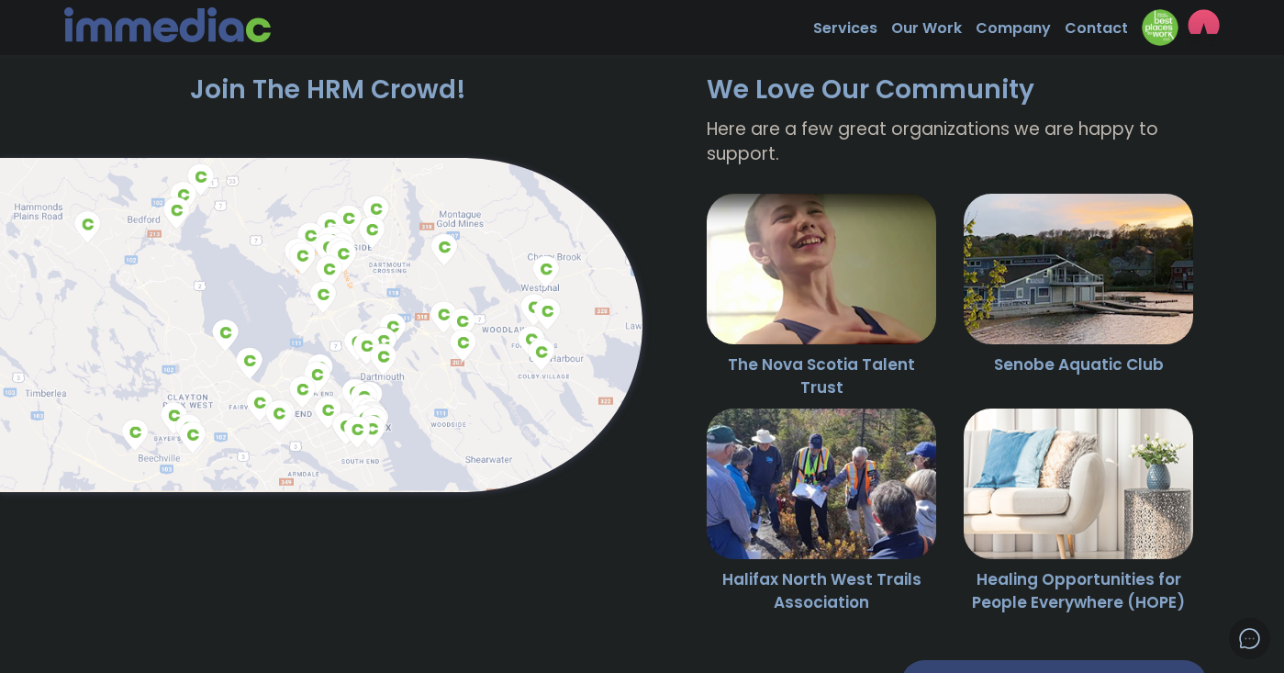
scroll to position [4185, 0]
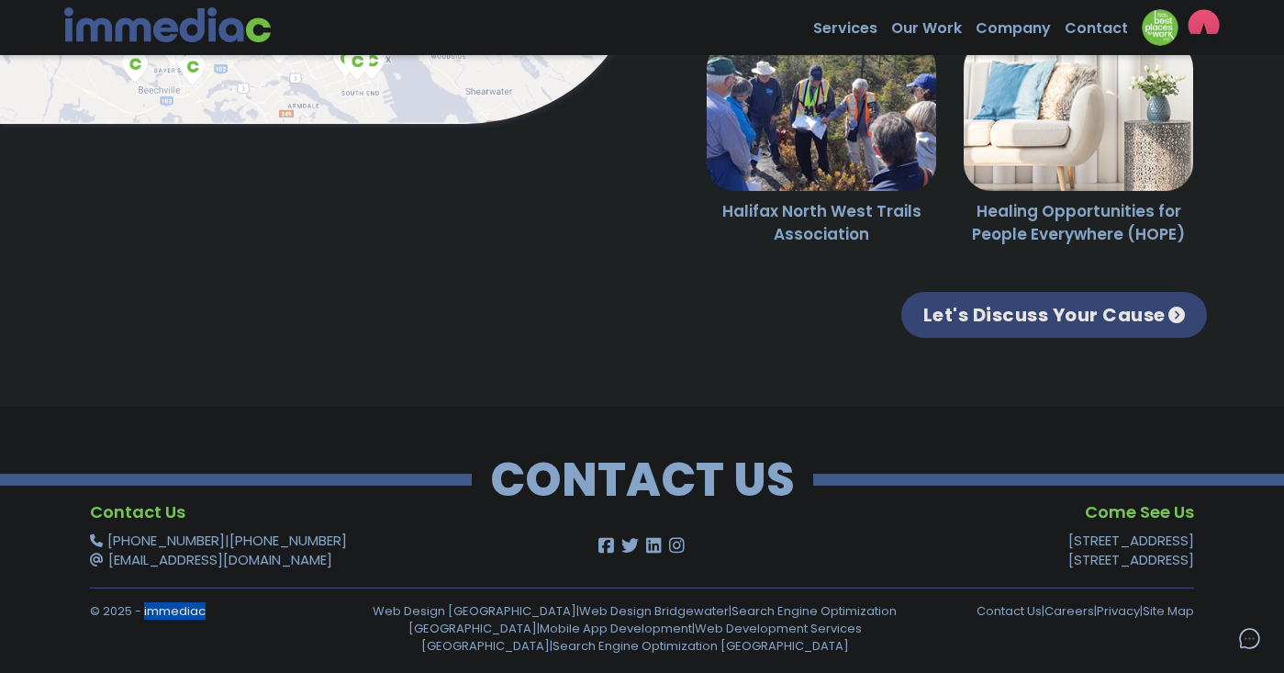
drag, startPoint x: 221, startPoint y: 610, endPoint x: 142, endPoint y: 616, distance: 79.1
click at [142, 616] on p "© 2025 - immediac" at bounding box center [221, 610] width 262 height 17
copy p "immediac"
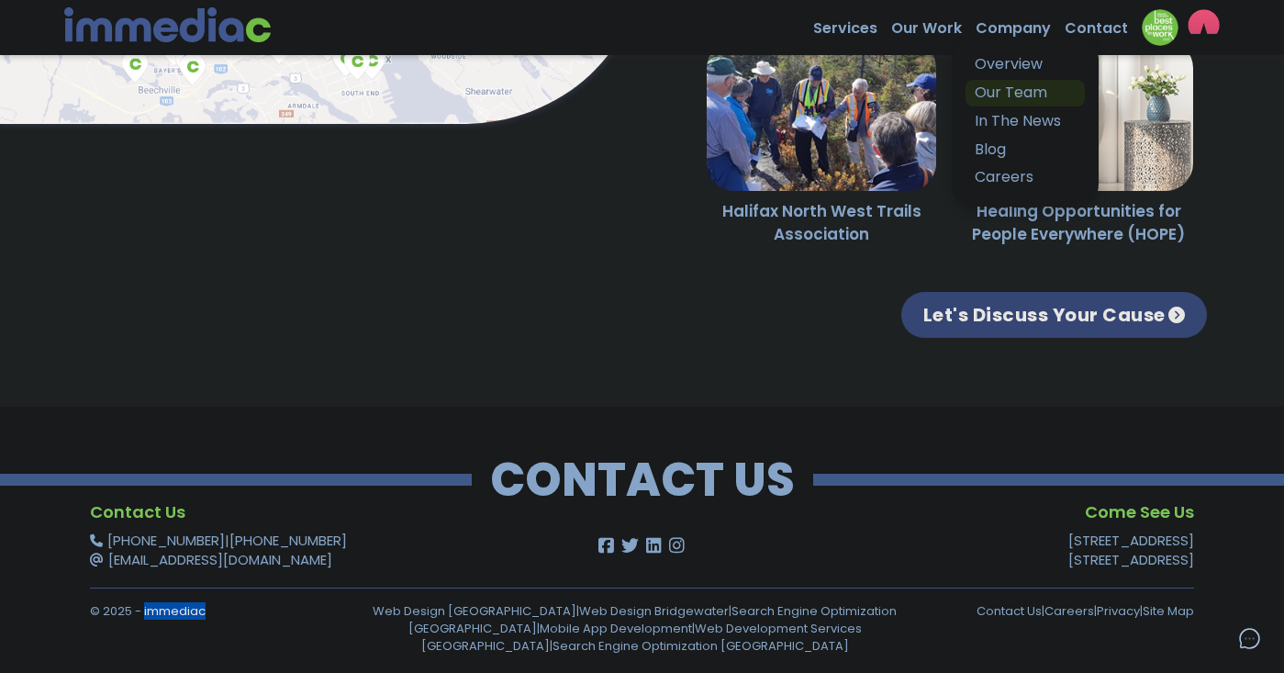
click at [1005, 94] on link "Our Team" at bounding box center [1024, 93] width 119 height 27
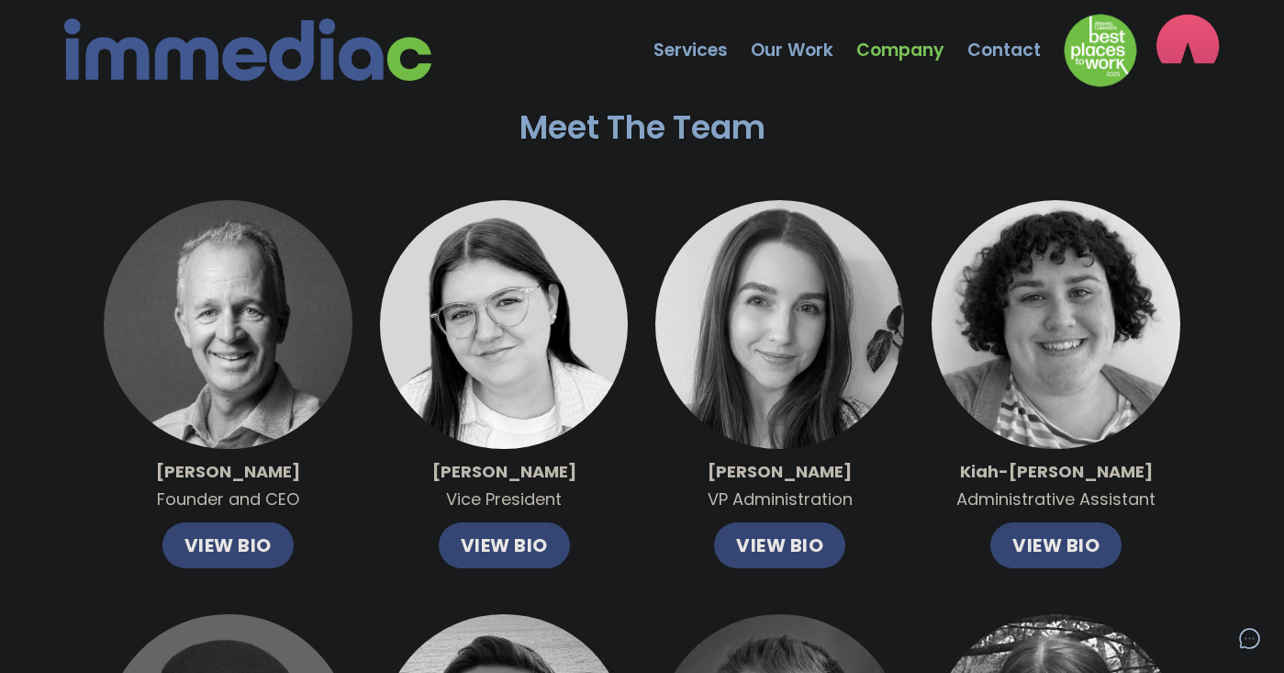
click at [198, 478] on strong "[PERSON_NAME]" at bounding box center [228, 471] width 144 height 23
copy strong "[PERSON_NAME]"
click at [409, 539] on div "[PERSON_NAME] Vice President VIEW BIO" at bounding box center [504, 384] width 249 height 368
click at [337, 522] on div "[PERSON_NAME] Founder and CEO VIEW BIO" at bounding box center [228, 384] width 249 height 368
